Goal: Book appointment/travel/reservation

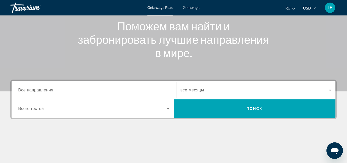
scroll to position [64, 0]
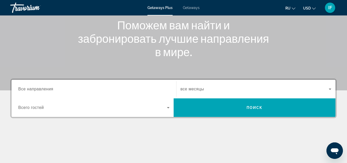
click at [53, 91] on span "Все направления" at bounding box center [35, 89] width 35 height 4
click at [53, 91] on input "Destination Все направления" at bounding box center [93, 89] width 151 height 6
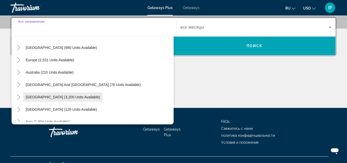
scroll to position [53, 0]
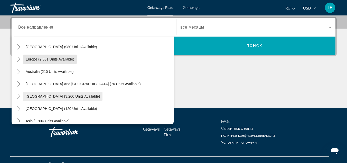
click at [53, 60] on span "Europe (2,531 units available)" at bounding box center [50, 59] width 49 height 4
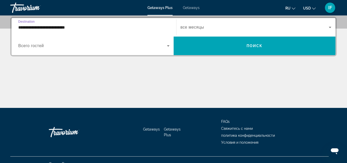
click at [50, 27] on input "**********" at bounding box center [93, 27] width 151 height 6
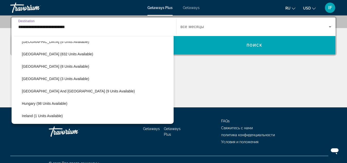
scroll to position [121, 0]
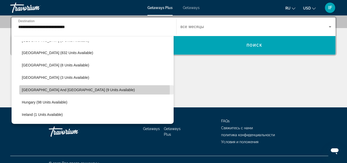
click at [44, 90] on span "[GEOGRAPHIC_DATA] and [GEOGRAPHIC_DATA] (9 units available)" at bounding box center [78, 90] width 113 height 4
type input "**********"
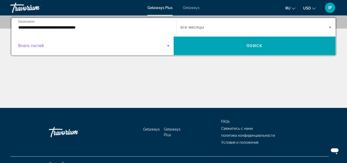
click at [54, 47] on span "Search widget" at bounding box center [92, 46] width 149 height 6
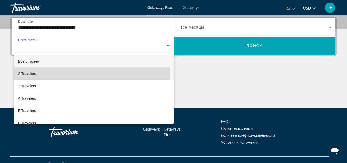
click at [50, 76] on mat-option "2 Travelers" at bounding box center [93, 73] width 159 height 12
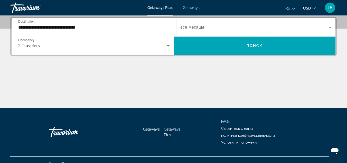
click at [197, 32] on div "Search widget" at bounding box center [256, 27] width 151 height 14
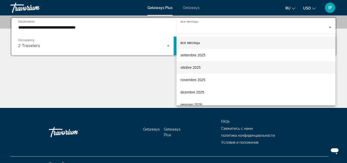
click at [185, 68] on span "ottobre 2025" at bounding box center [191, 67] width 20 height 6
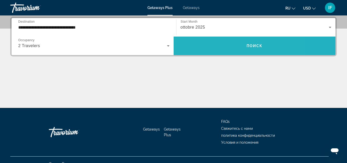
click at [190, 44] on span "Search widget" at bounding box center [255, 46] width 162 height 12
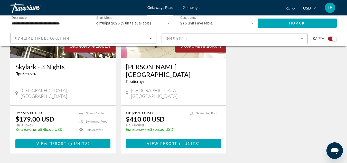
scroll to position [251, 0]
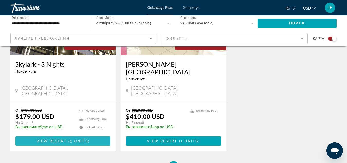
click at [74, 135] on span "Main content" at bounding box center [62, 141] width 95 height 12
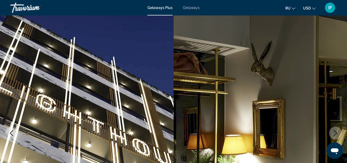
scroll to position [5, 0]
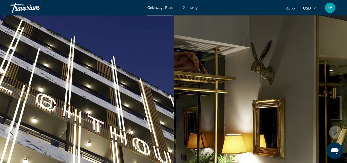
click at [185, 6] on span "Getaways" at bounding box center [191, 8] width 17 height 4
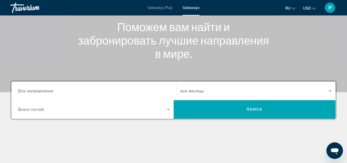
scroll to position [62, 0]
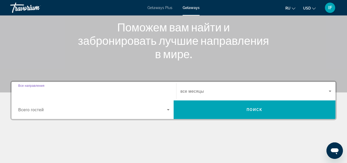
click at [65, 91] on input "Destination Все направления" at bounding box center [93, 91] width 151 height 6
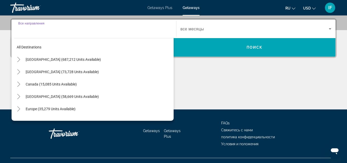
scroll to position [126, 0]
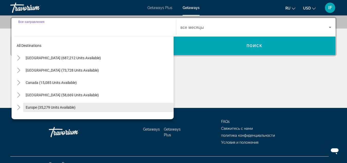
click at [59, 104] on span "Search widget" at bounding box center [98, 107] width 150 height 12
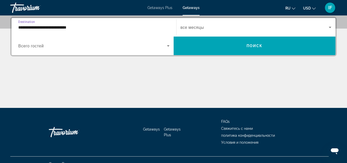
click at [66, 29] on input "**********" at bounding box center [93, 27] width 151 height 6
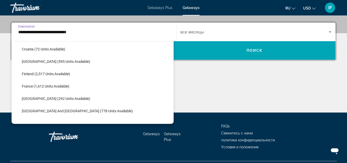
scroll to position [125, 0]
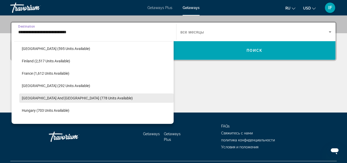
click at [50, 97] on span "[GEOGRAPHIC_DATA] and [GEOGRAPHIC_DATA] (778 units available)" at bounding box center [77, 98] width 111 height 4
type input "**********"
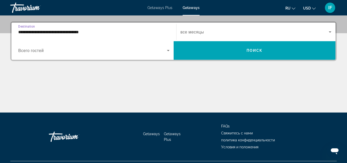
scroll to position [126, 0]
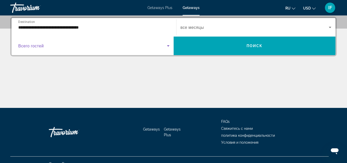
click at [48, 47] on span "Search widget" at bounding box center [92, 46] width 149 height 6
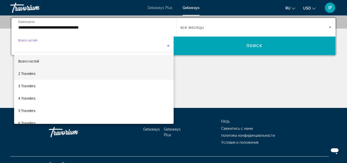
click at [42, 73] on mat-option "2 Travelers" at bounding box center [93, 73] width 159 height 12
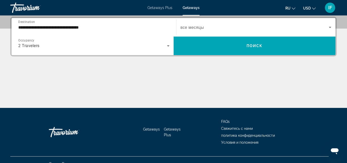
click at [190, 28] on span "все месяцы" at bounding box center [192, 27] width 23 height 5
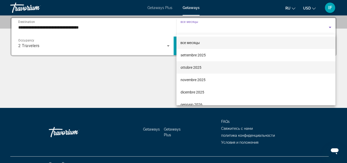
click at [188, 66] on span "ottobre 2025" at bounding box center [191, 67] width 21 height 6
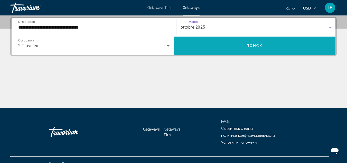
click at [197, 41] on span "Search widget" at bounding box center [255, 46] width 162 height 12
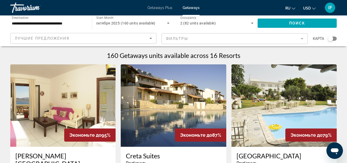
click at [64, 22] on input "**********" at bounding box center [48, 23] width 73 height 6
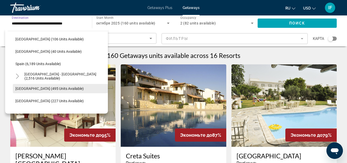
scroll to position [260, 0]
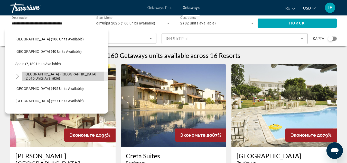
click at [44, 76] on span "[GEOGRAPHIC_DATA] - [GEOGRAPHIC_DATA] (2,516 units available)" at bounding box center [64, 76] width 81 height 8
type input "**********"
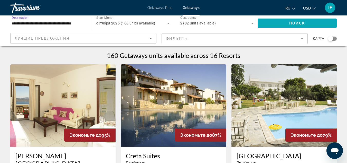
click at [269, 25] on span "Search widget" at bounding box center [297, 23] width 79 height 12
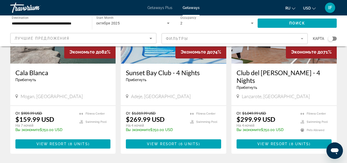
scroll to position [271, 0]
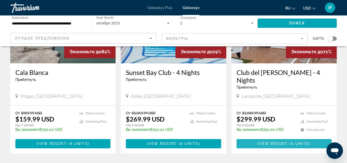
click at [257, 137] on span "Main content" at bounding box center [284, 143] width 95 height 12
